Goal: Find specific page/section: Find specific page/section

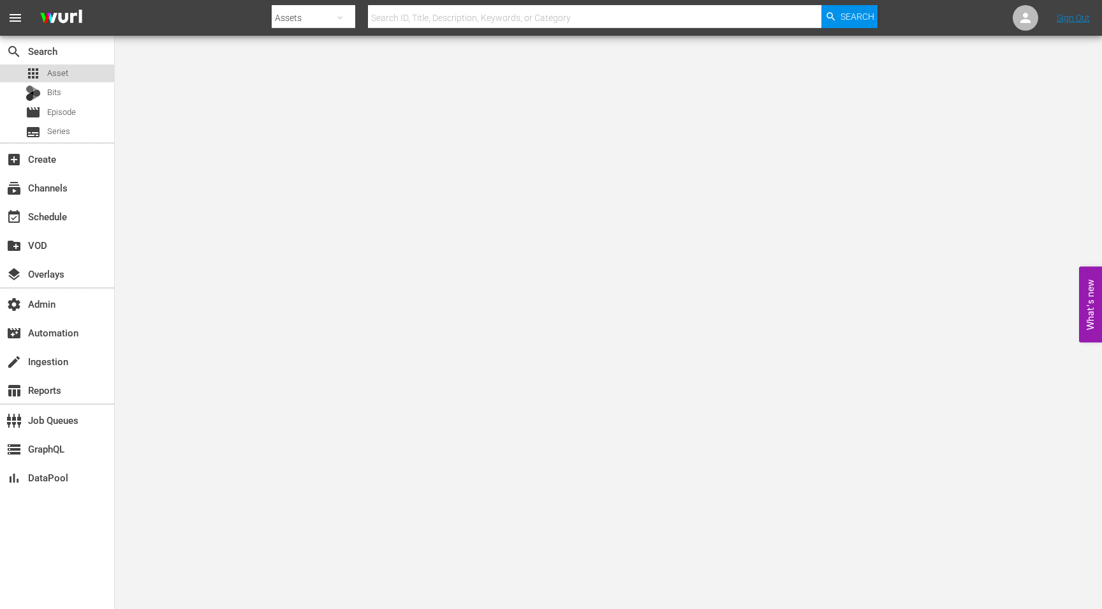
click at [47, 82] on div "apps Asset" at bounding box center [47, 73] width 43 height 18
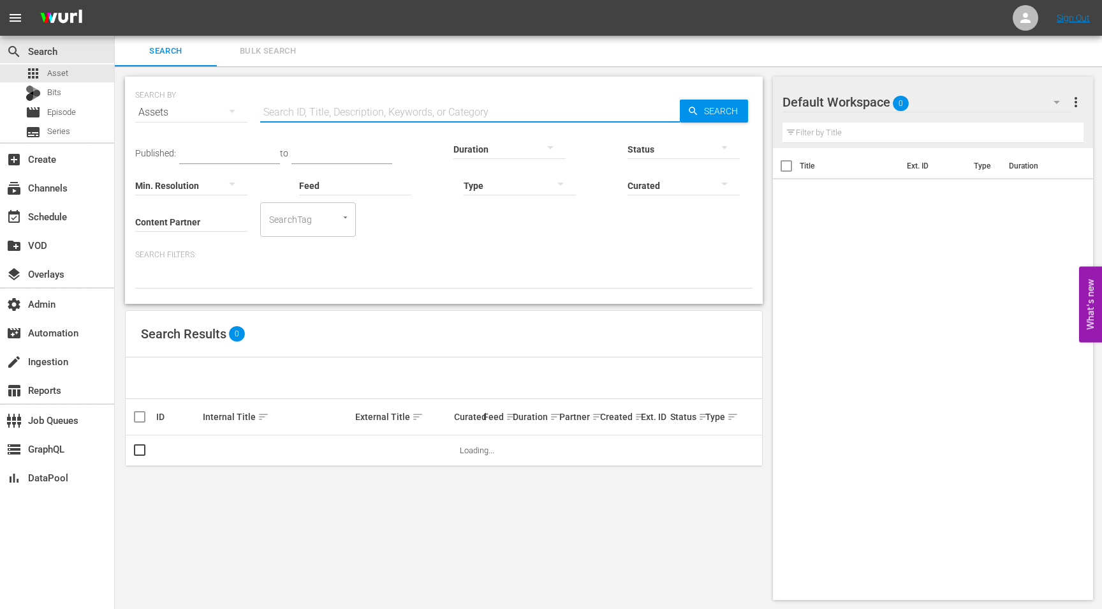
click at [334, 115] on input "text" at bounding box center [470, 112] width 420 height 31
paste input "39259033"
type input "39259033"
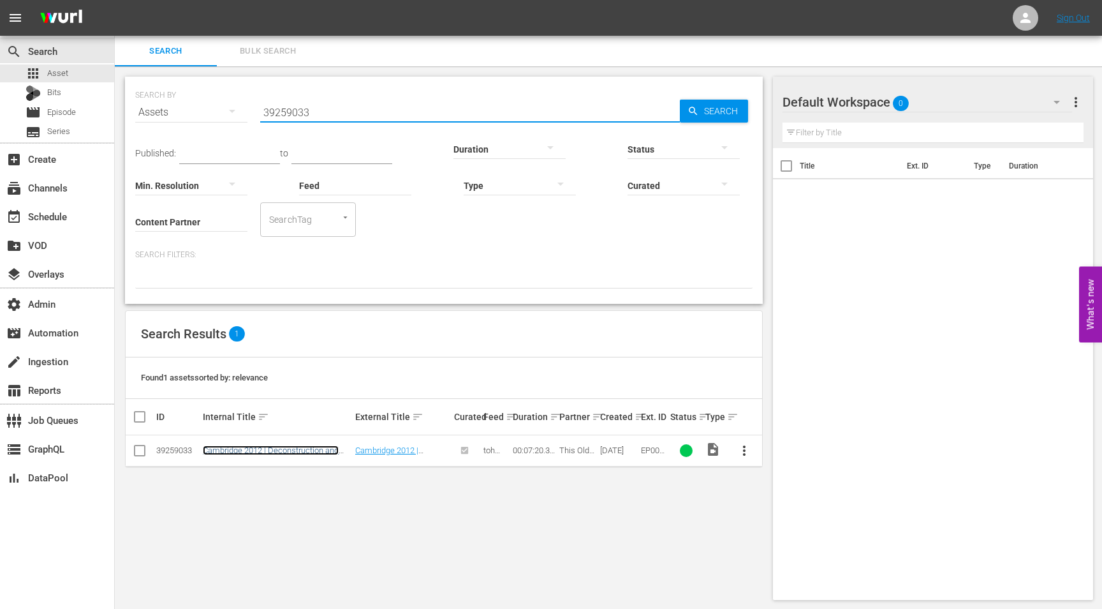
click at [271, 447] on link "Cambridge 2012 | Deconstruction and Design (3/4)" at bounding box center [271, 454] width 136 height 19
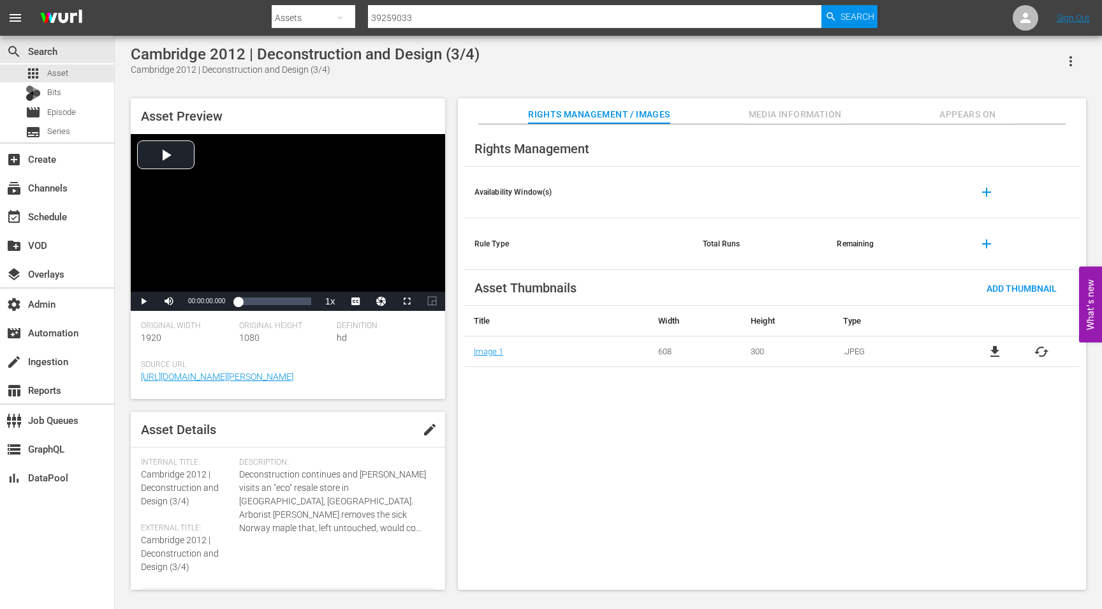
click at [953, 120] on span "Appears On" at bounding box center [968, 115] width 96 height 16
click at [787, 107] on button "Media Information" at bounding box center [796, 111] width 96 height 26
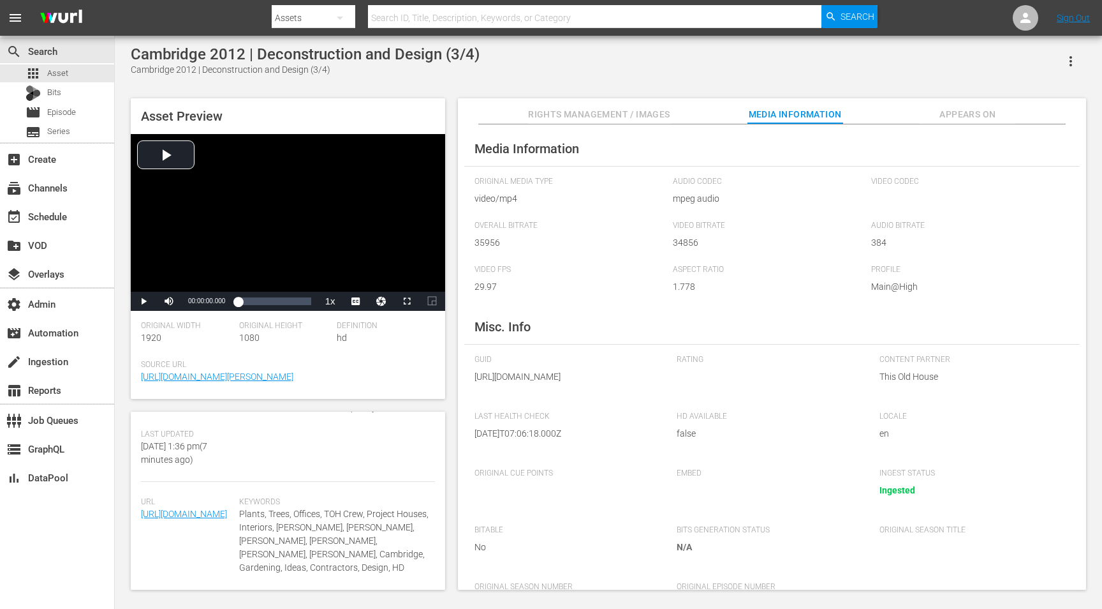
click at [931, 114] on span "Appears On" at bounding box center [968, 115] width 96 height 16
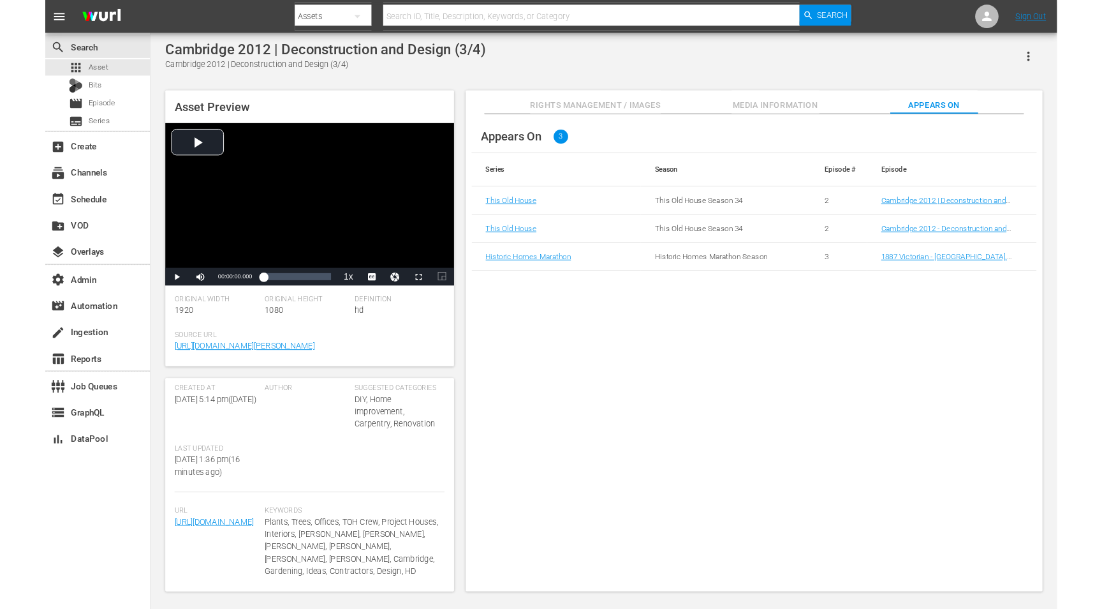
scroll to position [304, 0]
